Goal: Book appointment/travel/reservation

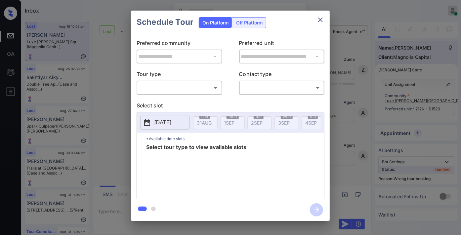
scroll to position [2418, 0]
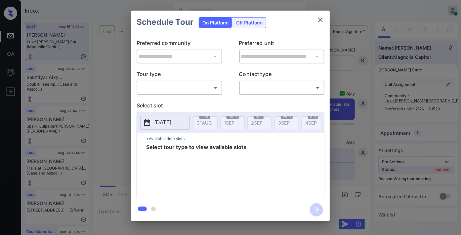
click at [196, 84] on body "Inbox Samantha Soliven Online Set yourself offline Set yourself on break Profil…" at bounding box center [230, 117] width 461 height 235
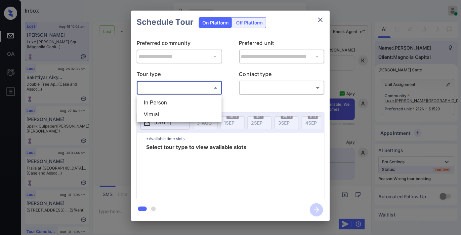
click at [195, 103] on li "In Person" at bounding box center [179, 103] width 81 height 12
type input "********"
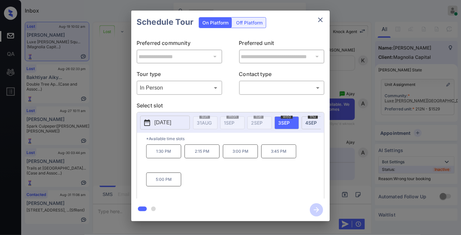
click at [169, 117] on button "2025-09-03" at bounding box center [165, 123] width 50 height 14
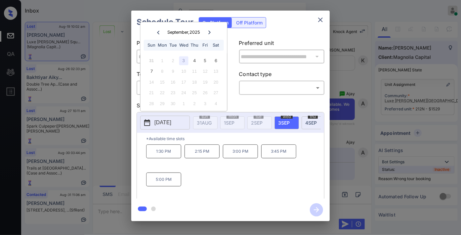
click at [323, 21] on icon "close" at bounding box center [321, 20] width 8 height 8
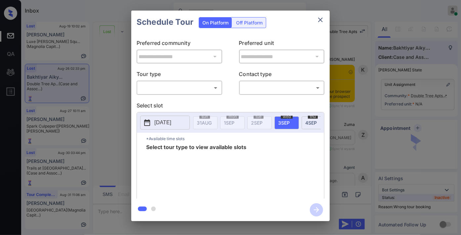
scroll to position [2362, 0]
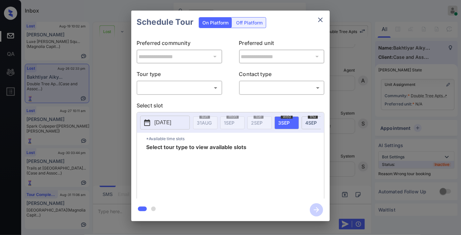
click at [198, 87] on body "Inbox Samantha Soliven Online Set yourself offline Set yourself on break Profil…" at bounding box center [230, 117] width 461 height 235
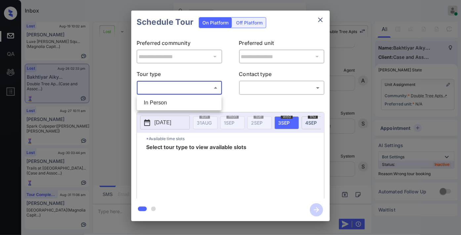
click at [196, 104] on li "In Person" at bounding box center [179, 103] width 81 height 12
type input "********"
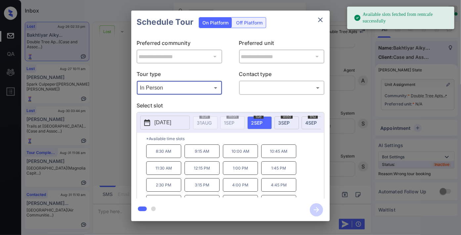
click at [159, 123] on p "2025-09-02" at bounding box center [163, 123] width 17 height 8
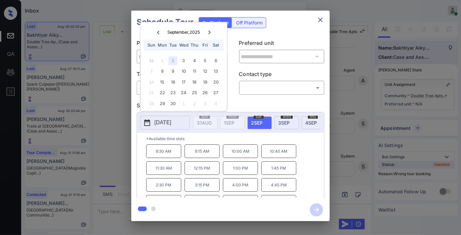
click at [322, 22] on icon "close" at bounding box center [321, 20] width 8 height 8
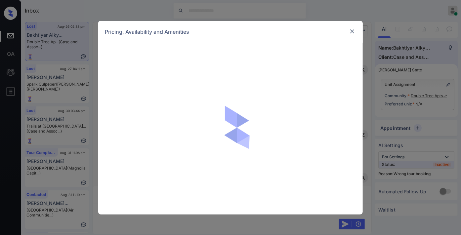
scroll to position [2362, 0]
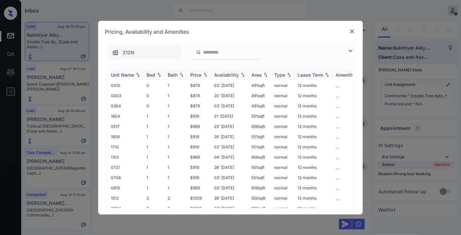
click at [204, 77] on div "Price" at bounding box center [199, 75] width 19 height 6
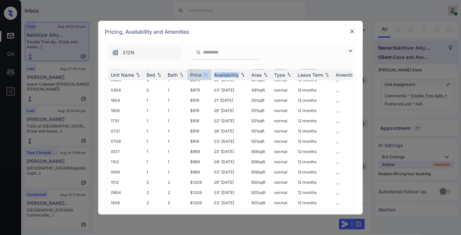
click at [352, 32] on img at bounding box center [352, 31] width 7 height 7
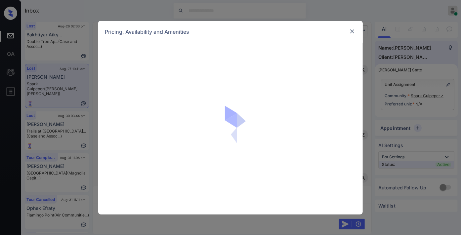
scroll to position [2225, 0]
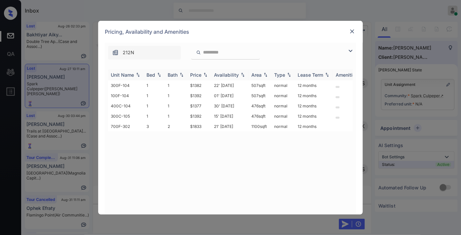
click at [196, 73] on div "Price" at bounding box center [195, 75] width 11 height 6
click at [354, 28] on img at bounding box center [352, 31] width 7 height 7
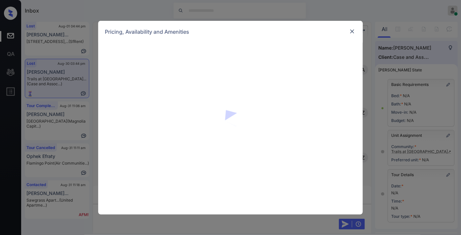
scroll to position [2894, 0]
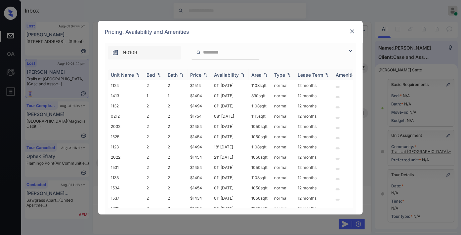
click at [201, 74] on div "Price" at bounding box center [195, 75] width 11 height 6
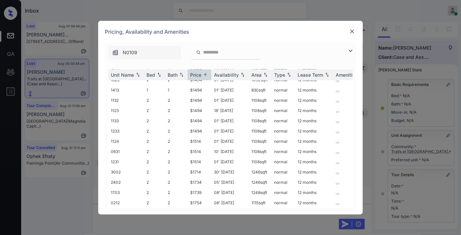
click at [346, 55] on div "N0109" at bounding box center [231, 51] width 252 height 17
click at [349, 52] on img at bounding box center [351, 51] width 8 height 8
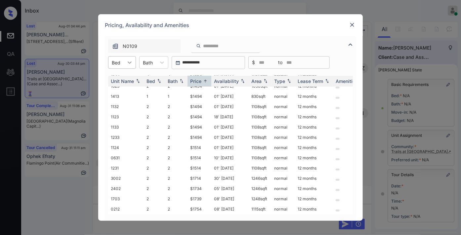
click at [135, 64] on div at bounding box center [130, 63] width 12 height 12
click at [125, 81] on div "1" at bounding box center [122, 79] width 28 height 12
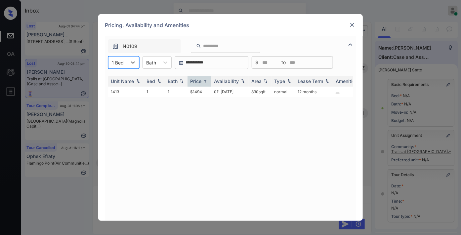
scroll to position [0, 0]
click at [355, 28] on div at bounding box center [353, 25] width 8 height 8
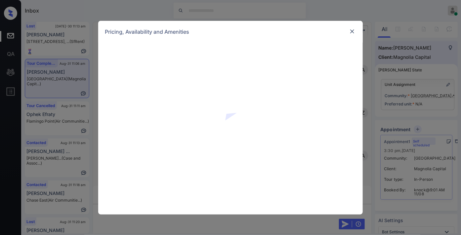
scroll to position [1240, 0]
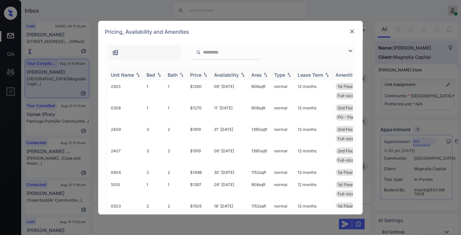
click at [206, 74] on img at bounding box center [205, 74] width 7 height 5
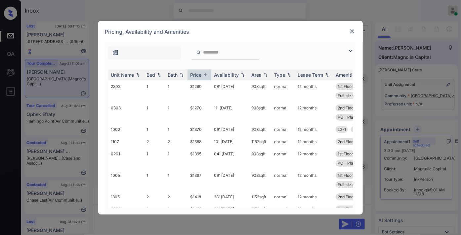
click at [351, 51] on img at bounding box center [351, 51] width 8 height 8
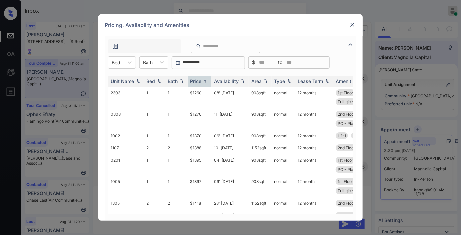
drag, startPoint x: 129, startPoint y: 64, endPoint x: 131, endPoint y: 70, distance: 6.2
click at [128, 64] on icon at bounding box center [129, 62] width 7 height 7
click at [127, 90] on div "2" at bounding box center [122, 91] width 28 height 12
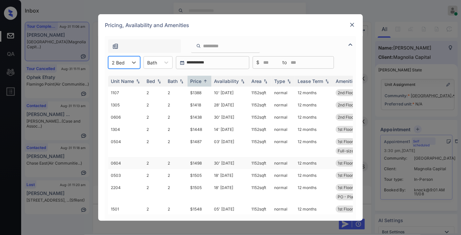
scroll to position [15, 0]
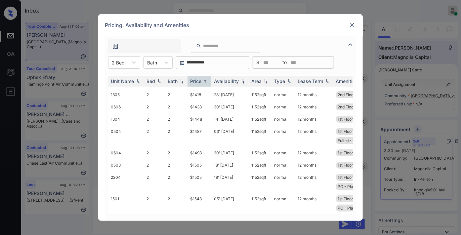
click at [353, 26] on img at bounding box center [352, 25] width 7 height 7
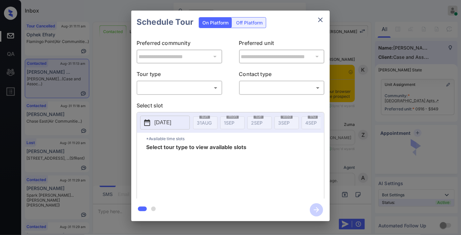
scroll to position [1304, 0]
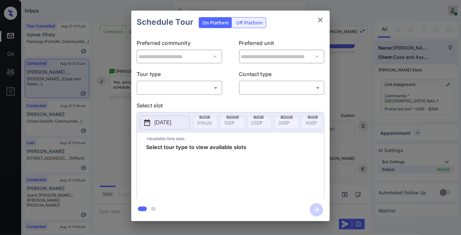
click at [191, 83] on body "Inbox [PERSON_NAME] Online Set yourself offline Set yourself on break Profile S…" at bounding box center [230, 117] width 461 height 235
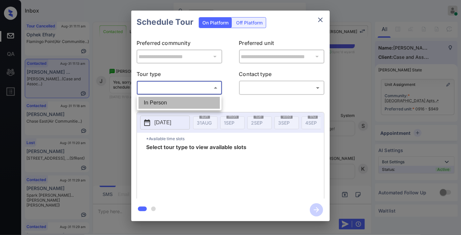
click at [193, 99] on li "In Person" at bounding box center [179, 103] width 81 height 12
type input "********"
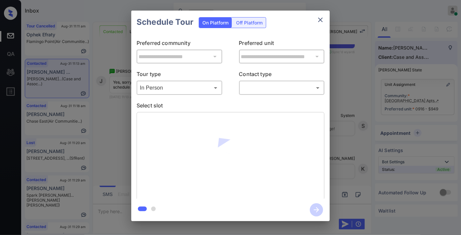
click at [275, 31] on div "Schedule Tour On Platform Off Platform" at bounding box center [230, 22] width 199 height 23
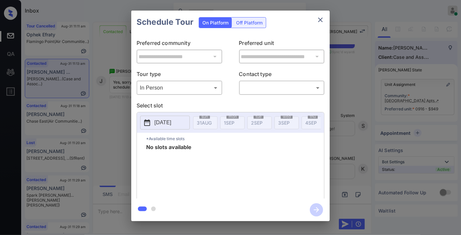
click at [171, 121] on p "[DATE]" at bounding box center [163, 123] width 17 height 8
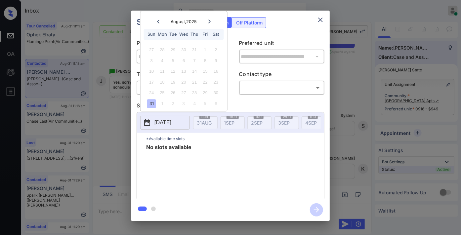
click at [284, 25] on div "Schedule Tour On Platform Off Platform" at bounding box center [230, 22] width 199 height 23
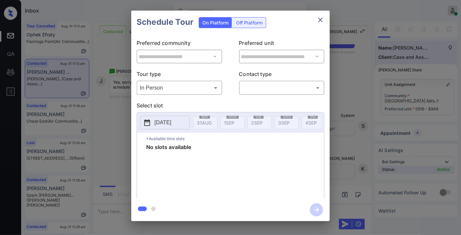
click at [318, 22] on icon "close" at bounding box center [321, 20] width 8 height 8
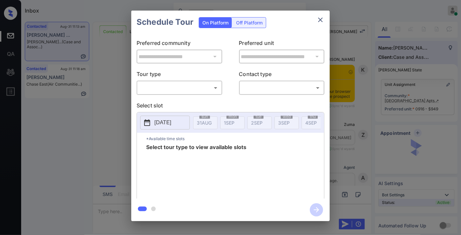
scroll to position [1451, 0]
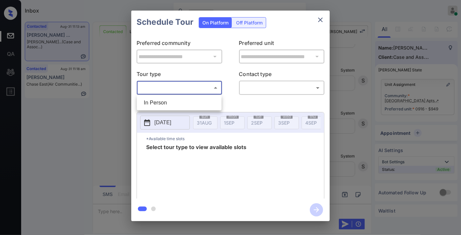
click at [204, 88] on body "Inbox [PERSON_NAME] Online Set yourself offline Set yourself on break Profile S…" at bounding box center [230, 117] width 461 height 235
click at [198, 99] on li "In Person" at bounding box center [179, 103] width 81 height 12
type input "********"
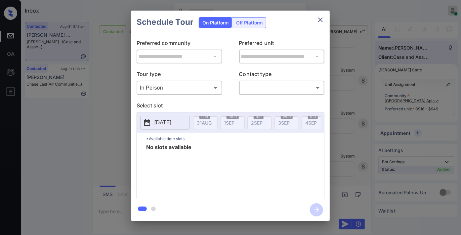
click at [215, 157] on div "No slots available" at bounding box center [235, 171] width 178 height 53
click at [324, 16] on icon "close" at bounding box center [321, 20] width 8 height 8
